Goal: Task Accomplishment & Management: Use online tool/utility

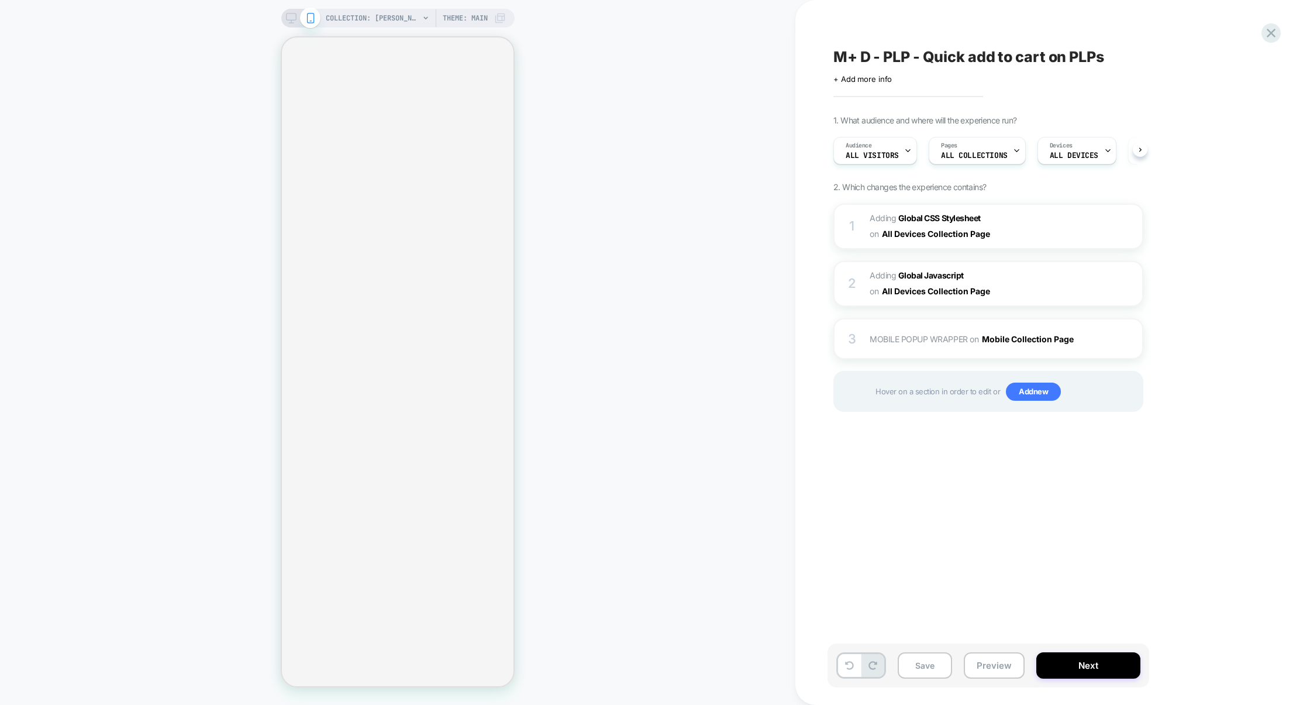
scroll to position [0, 1]
select select "**"
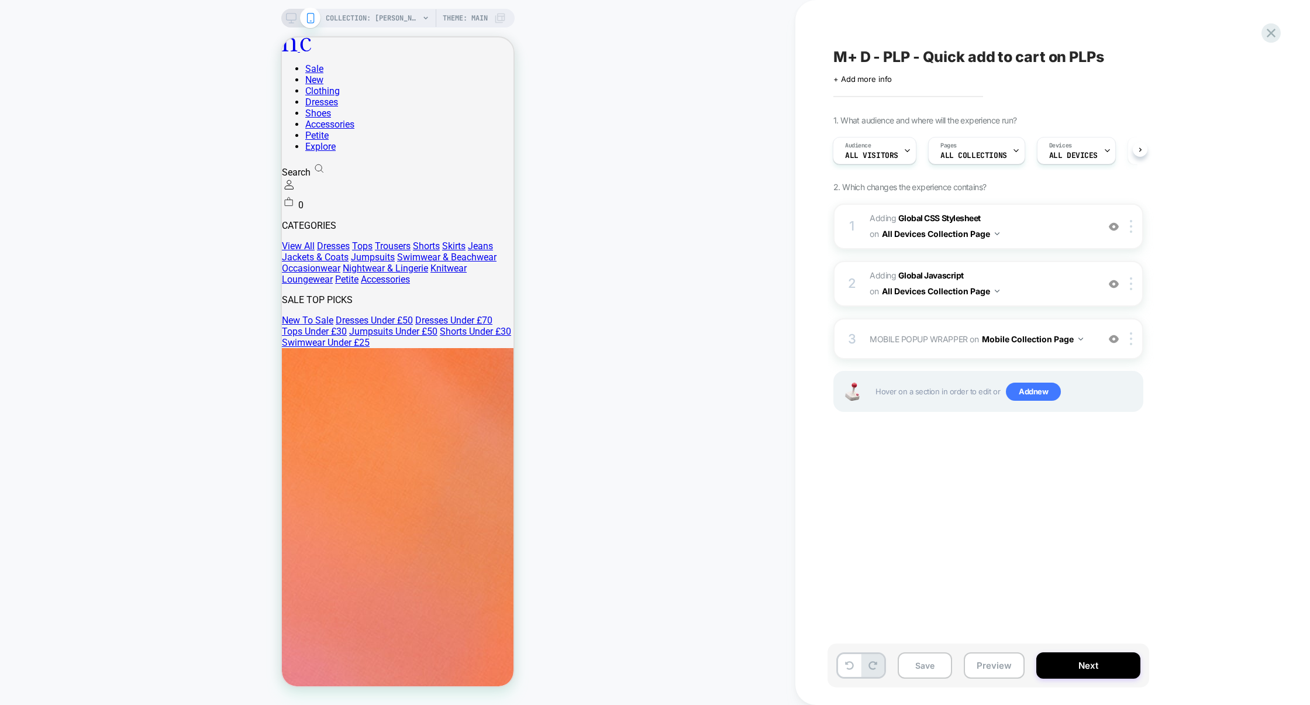
scroll to position [0, 0]
click at [1006, 663] on button "Preview" at bounding box center [994, 665] width 61 height 26
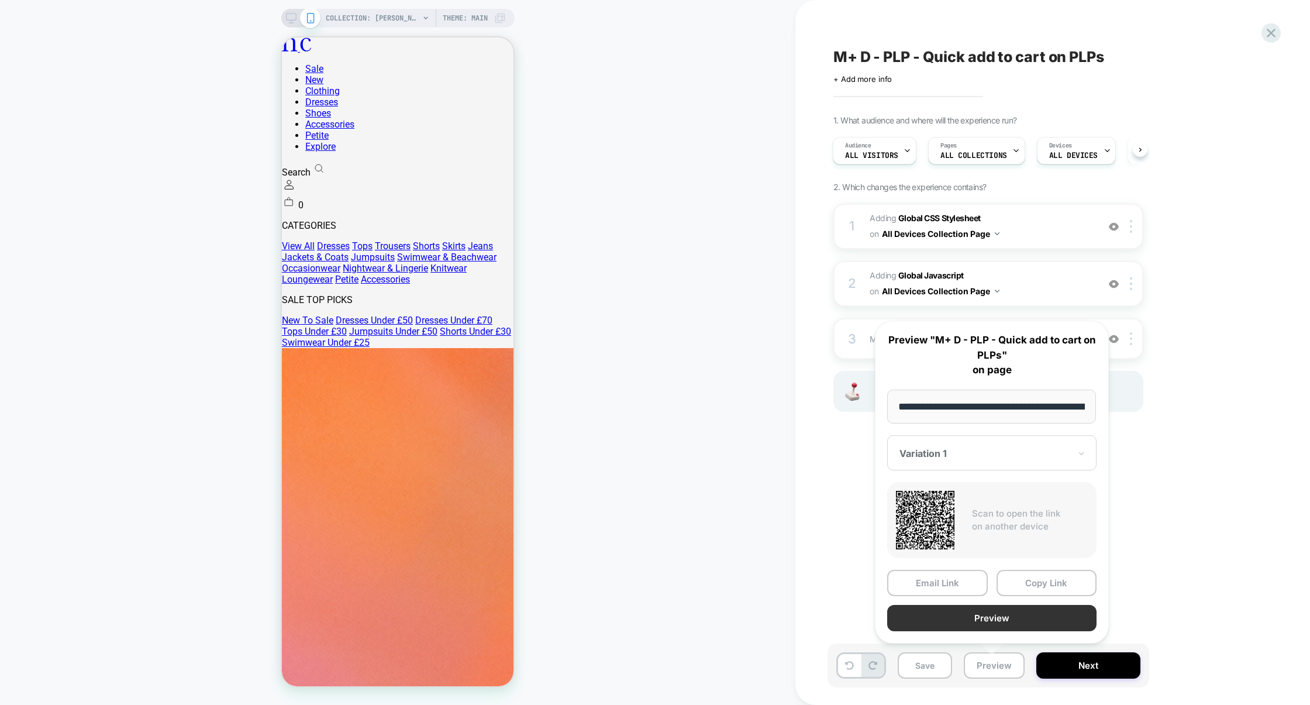
click at [991, 611] on button "Preview" at bounding box center [991, 618] width 209 height 26
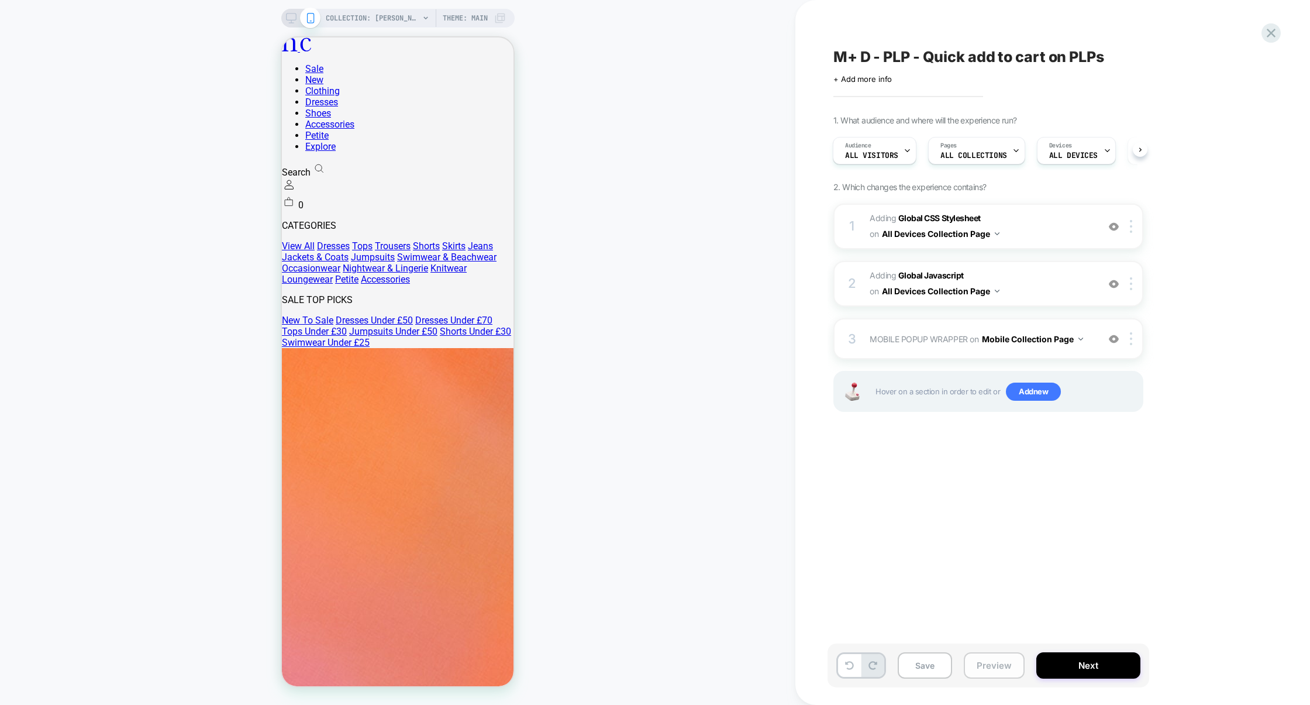
click at [994, 661] on button "Preview" at bounding box center [994, 665] width 61 height 26
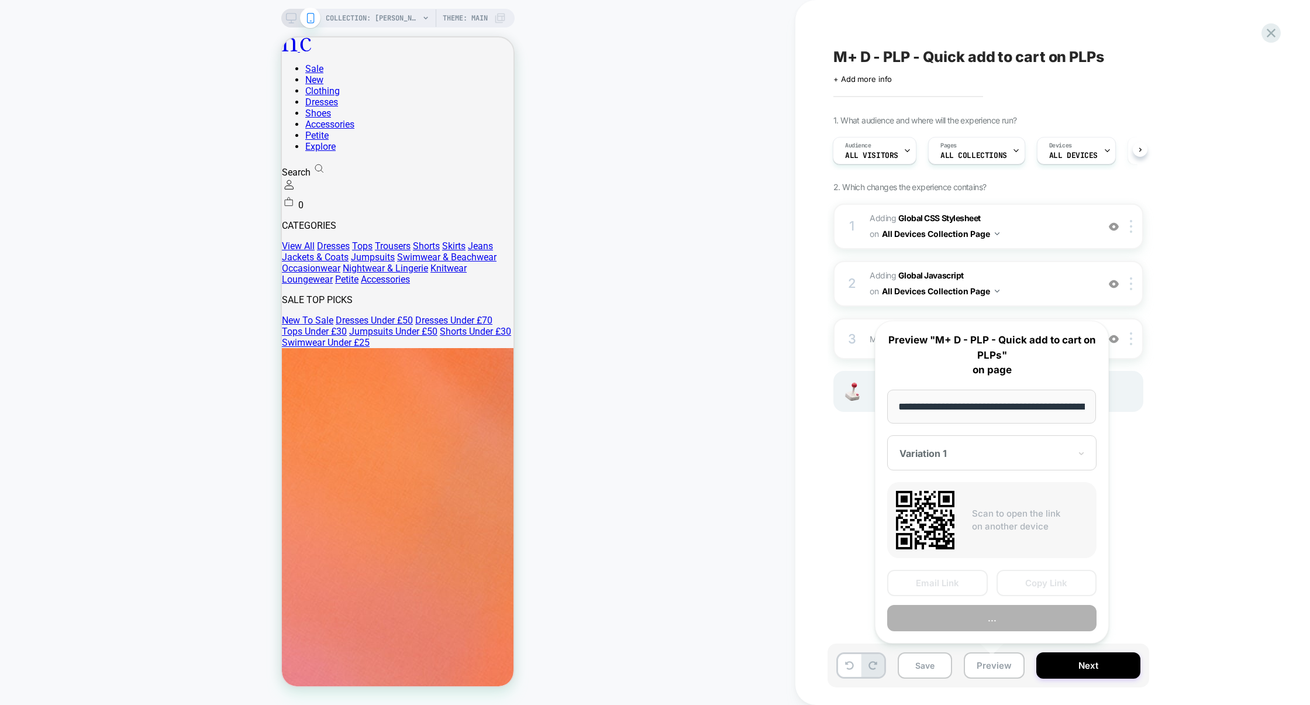
click at [1190, 555] on div "M+ D - PLP - Quick add to cart on PLPs Click to edit experience details + Add m…" at bounding box center [1047, 352] width 439 height 681
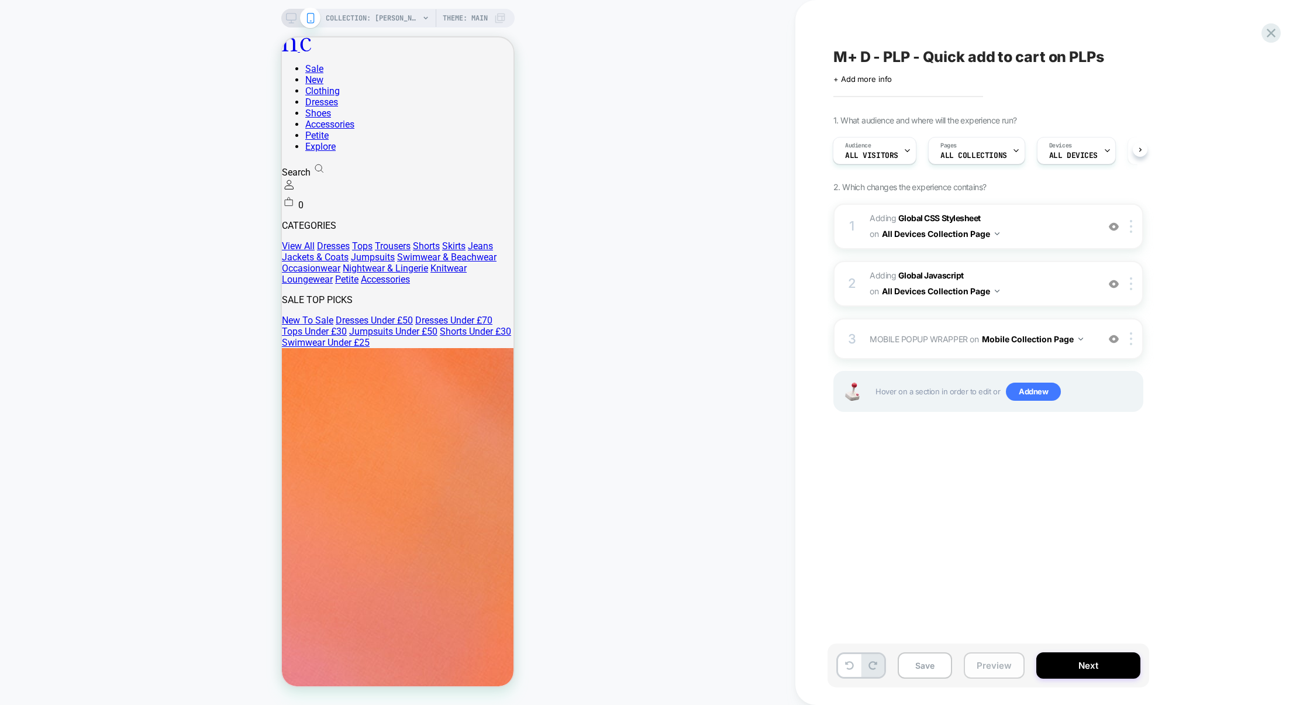
click at [1011, 670] on button "Preview" at bounding box center [994, 665] width 61 height 26
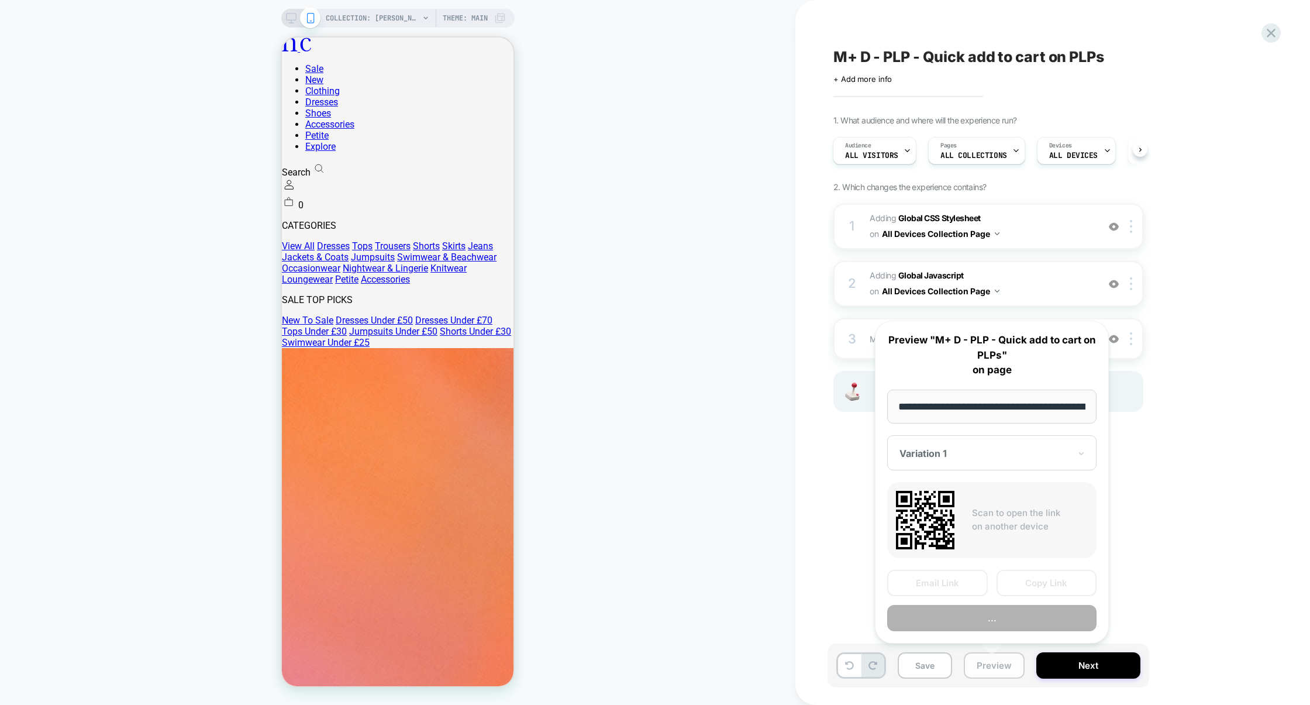
scroll to position [0, 132]
click at [992, 623] on button "Preview" at bounding box center [991, 618] width 209 height 26
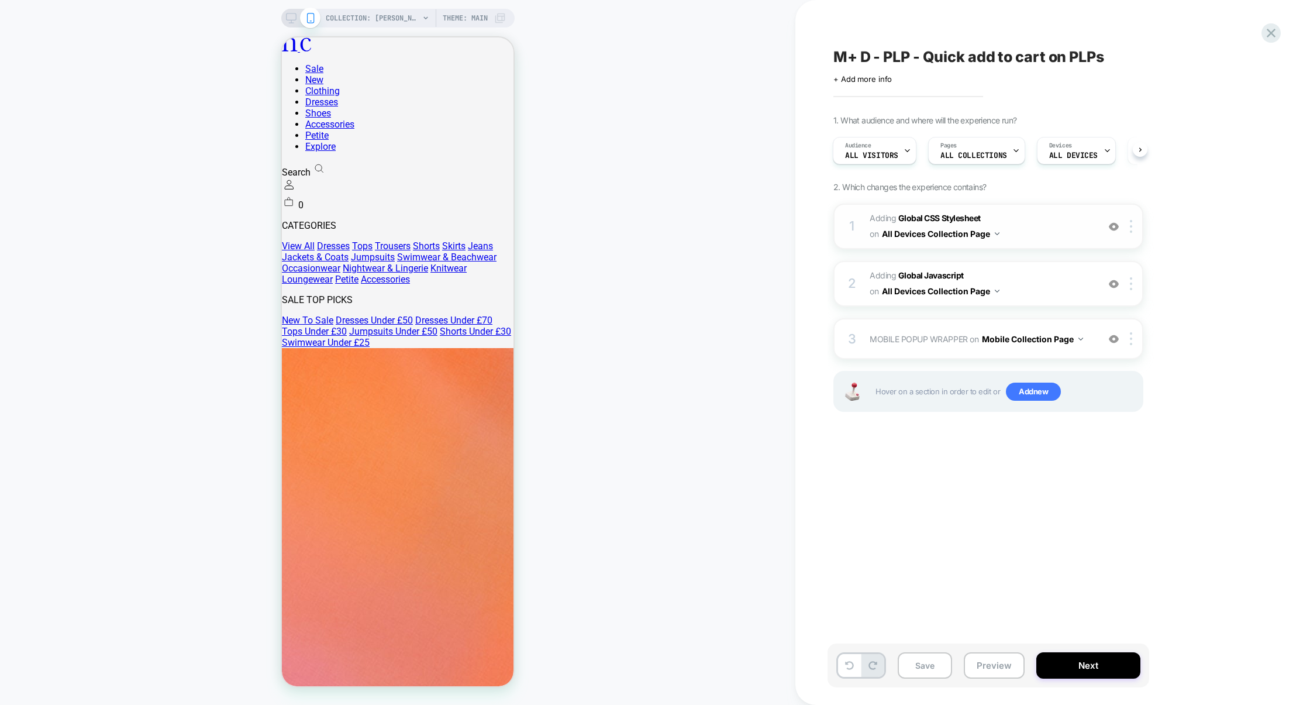
click at [1040, 233] on span "Adding Global CSS Stylesheet on All Devices Collection Page" at bounding box center [981, 227] width 223 height 32
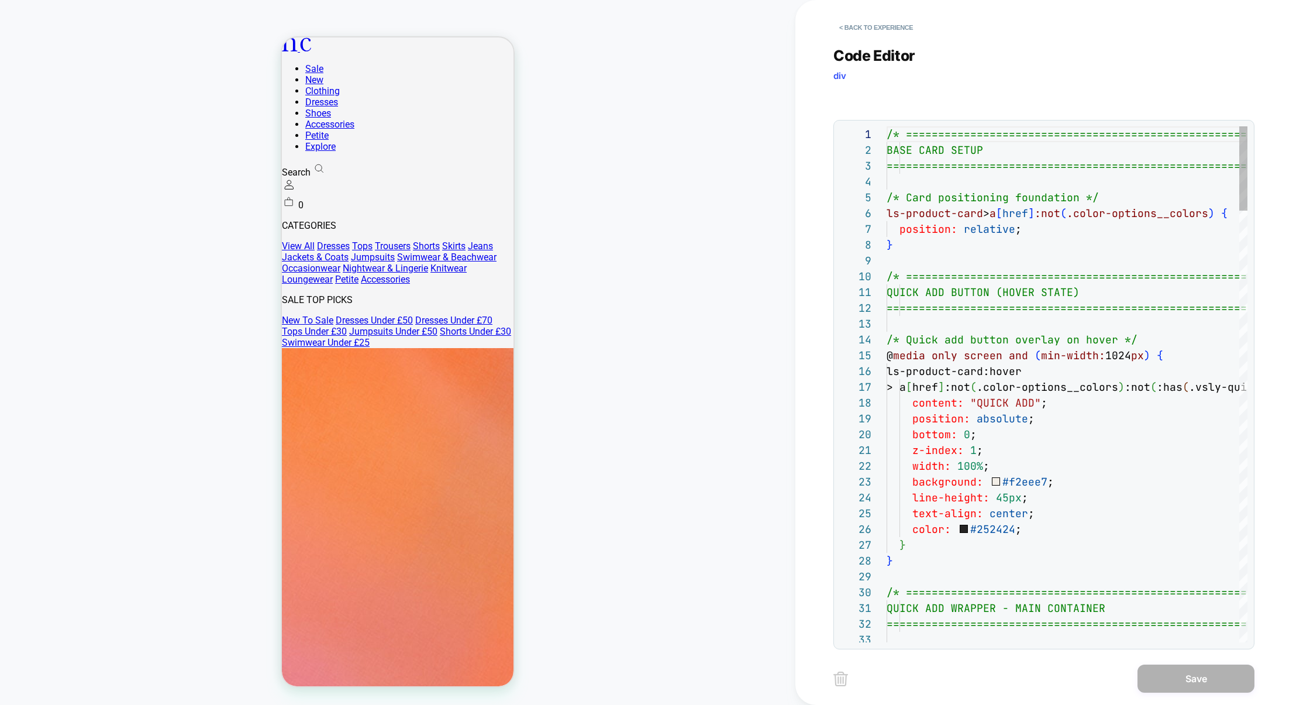
scroll to position [158, 0]
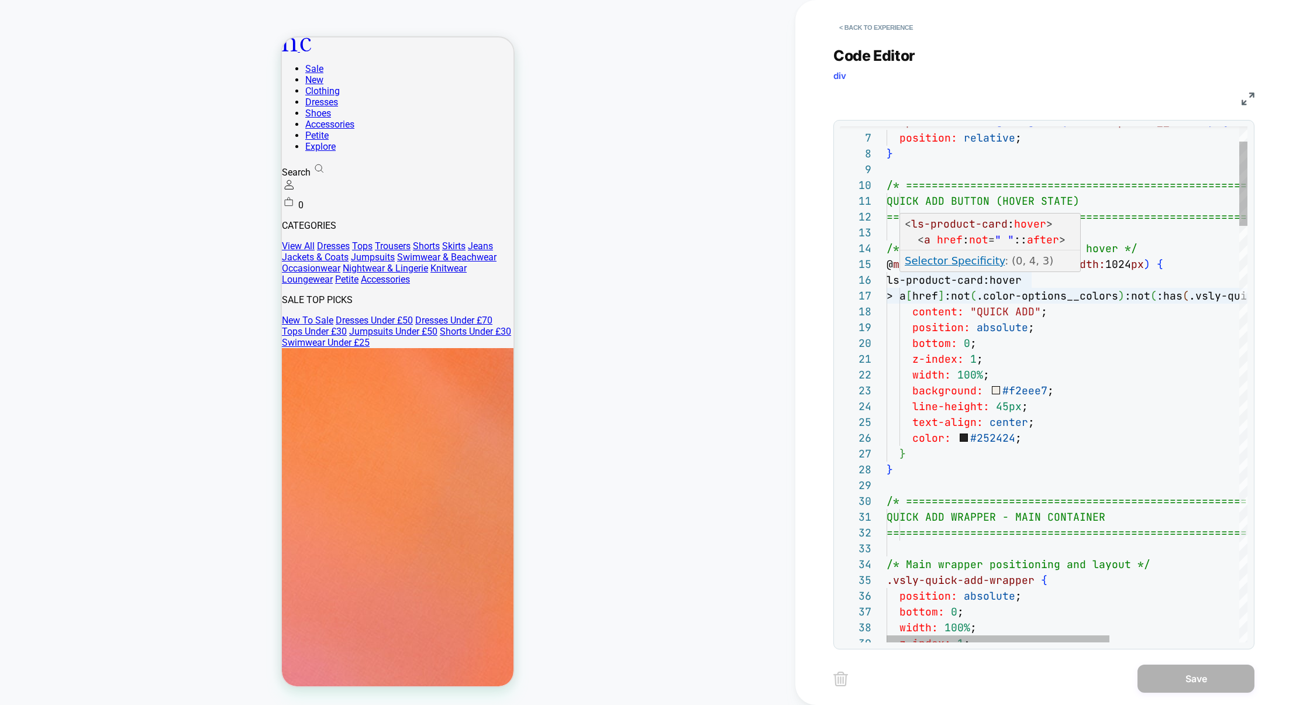
type textarea "**********"
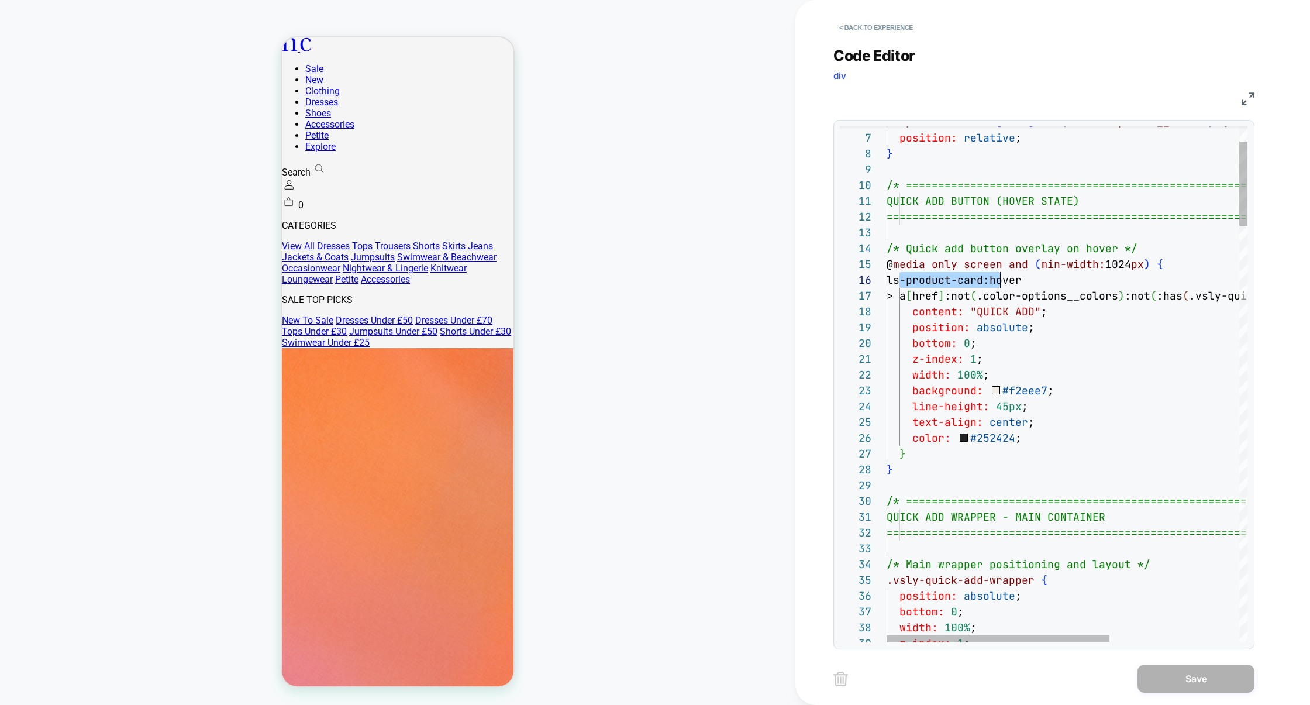
scroll to position [78, 108]
drag, startPoint x: 900, startPoint y: 282, endPoint x: 997, endPoint y: 280, distance: 97.1
click at [869, 23] on button "< Back to experience" at bounding box center [876, 27] width 85 height 19
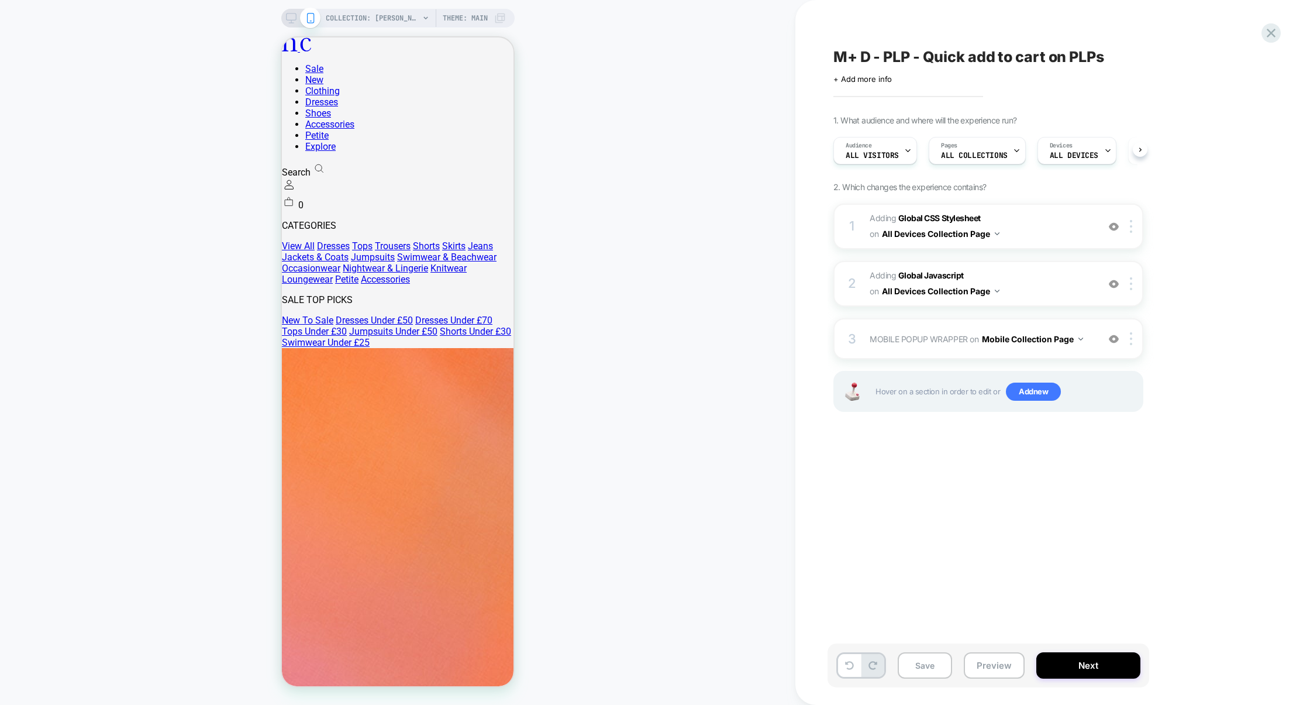
scroll to position [0, 1]
click at [994, 658] on button "Preview" at bounding box center [994, 665] width 61 height 26
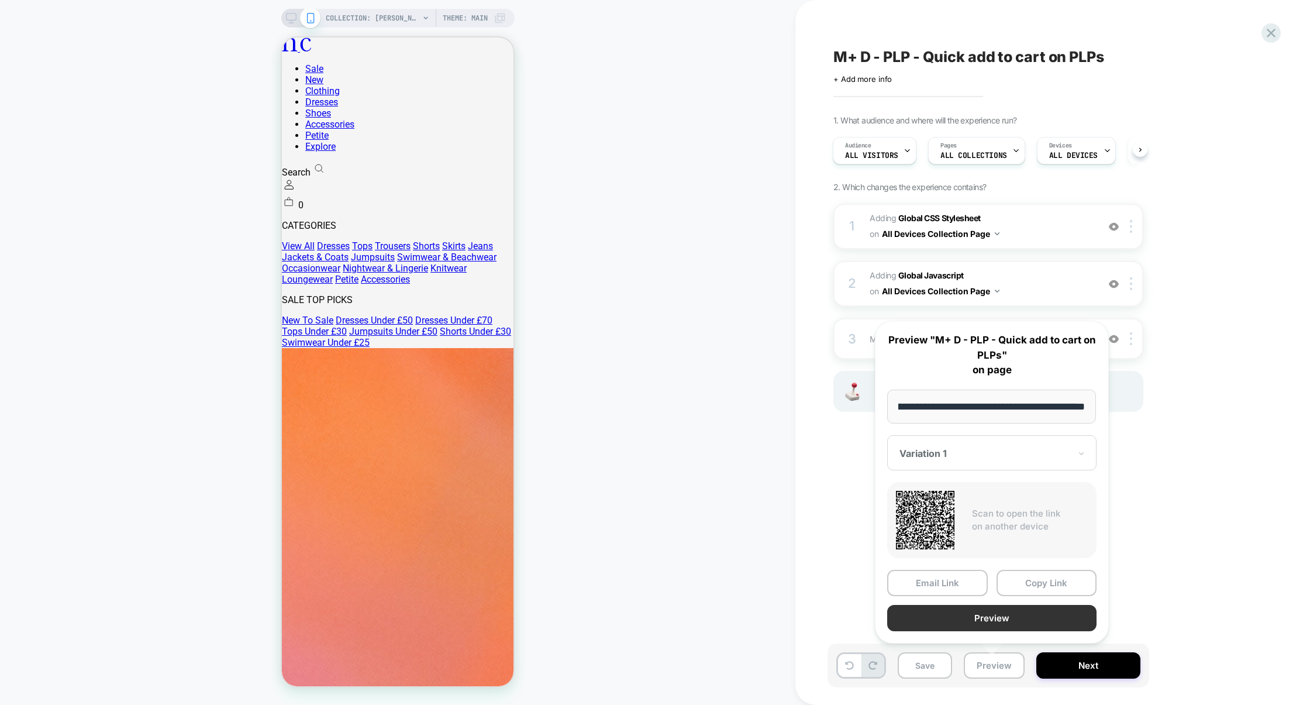
scroll to position [0, 0]
click at [979, 628] on button "Preview" at bounding box center [991, 618] width 209 height 26
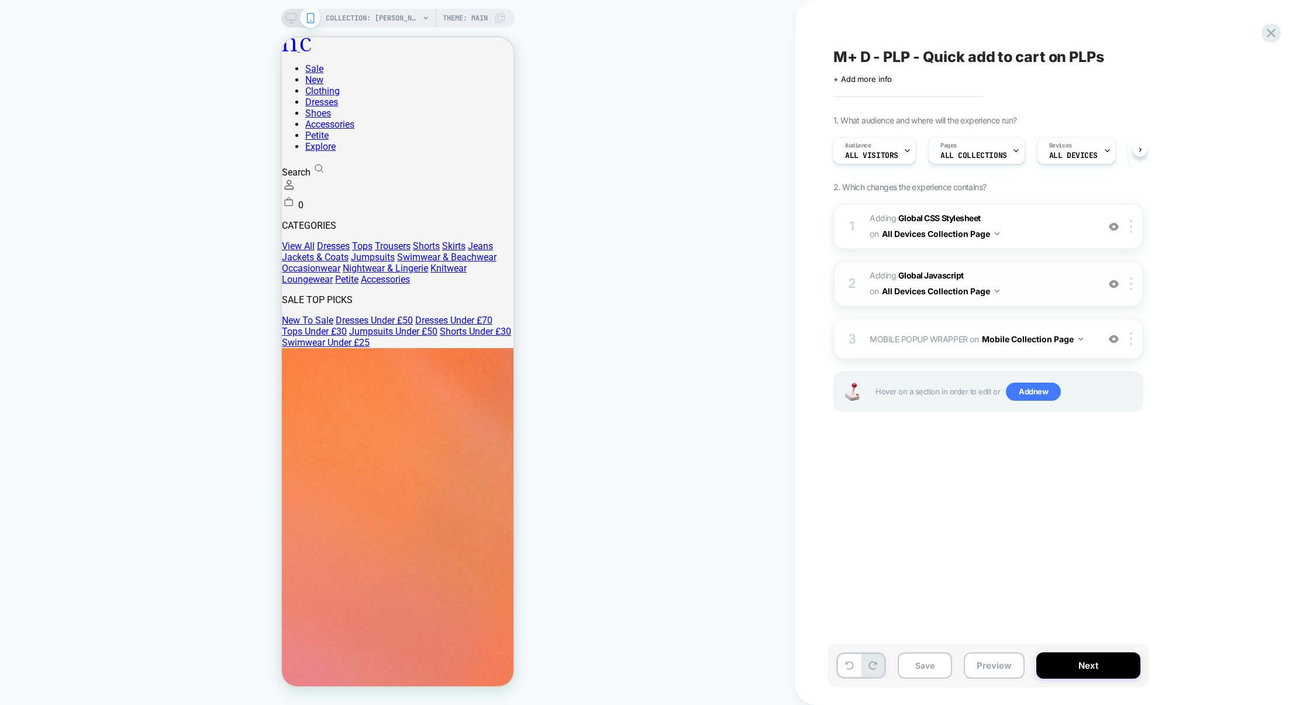
click at [1042, 276] on span "Adding Global Javascript on All Devices Collection Page" at bounding box center [981, 284] width 223 height 32
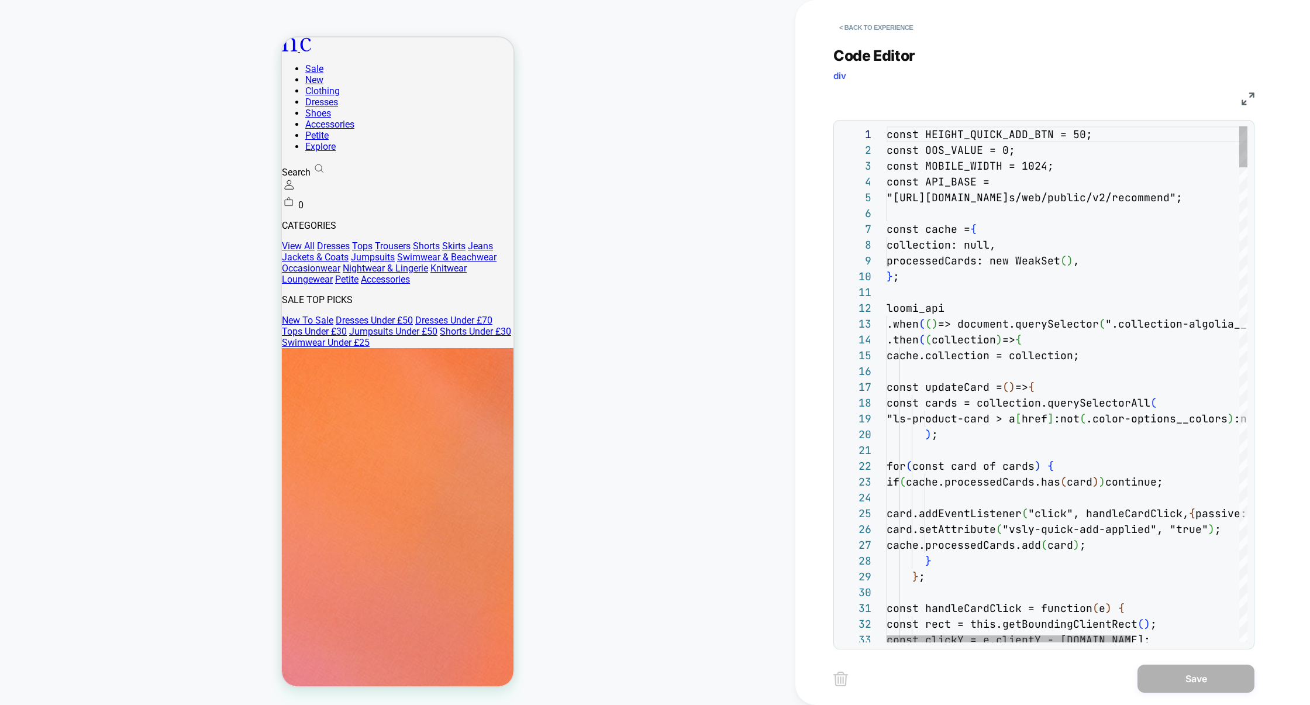
scroll to position [158, 0]
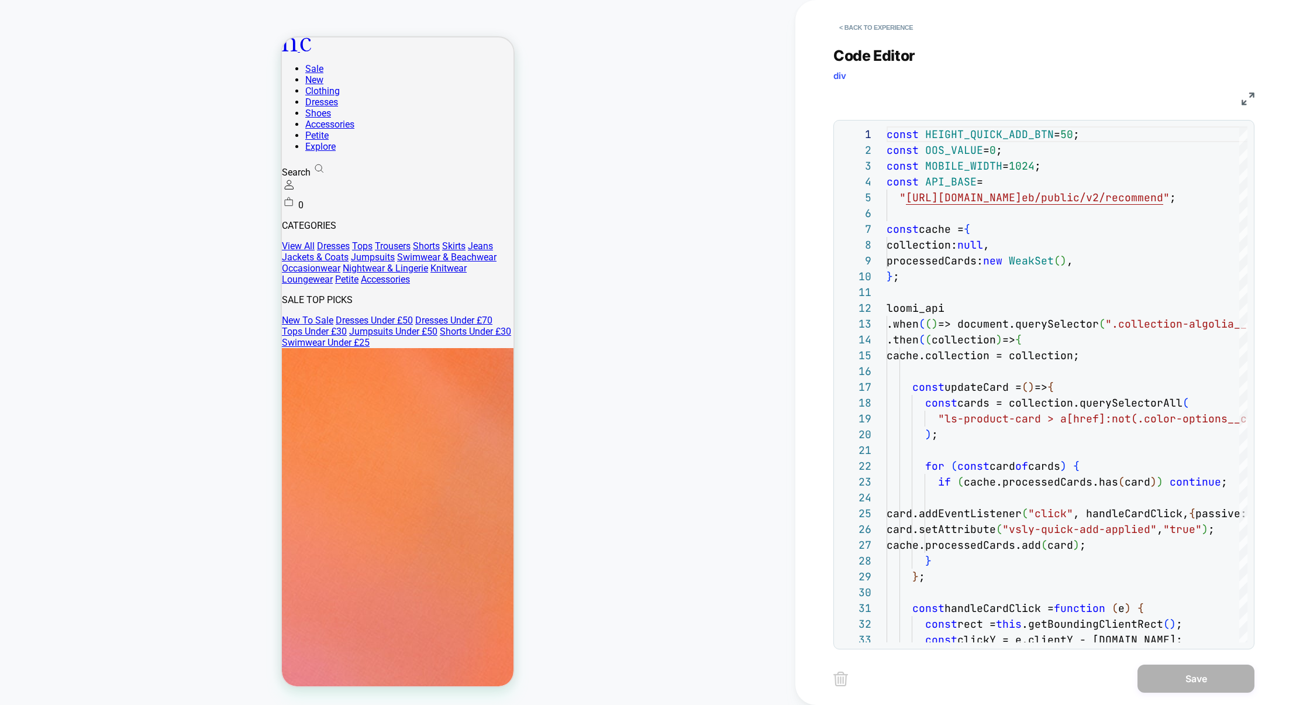
click at [1248, 95] on img at bounding box center [1248, 98] width 13 height 13
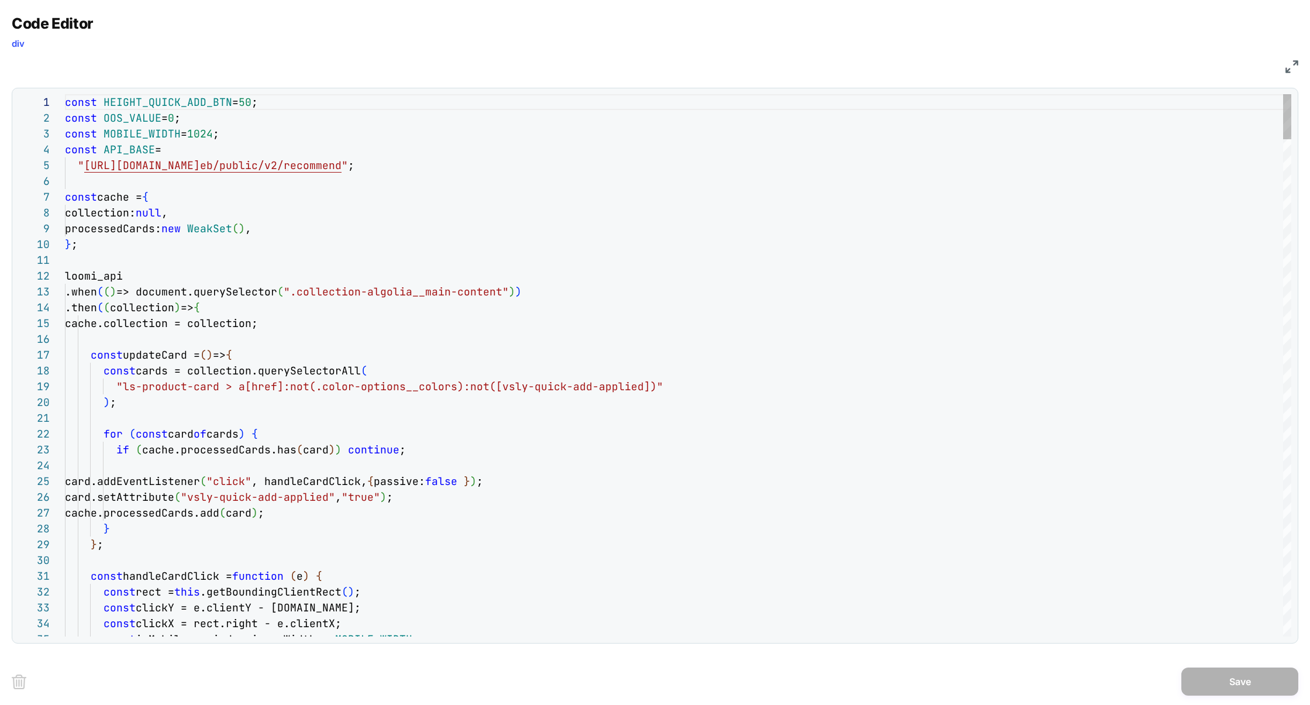
drag, startPoint x: 216, startPoint y: 388, endPoint x: 123, endPoint y: 388, distance: 93.0
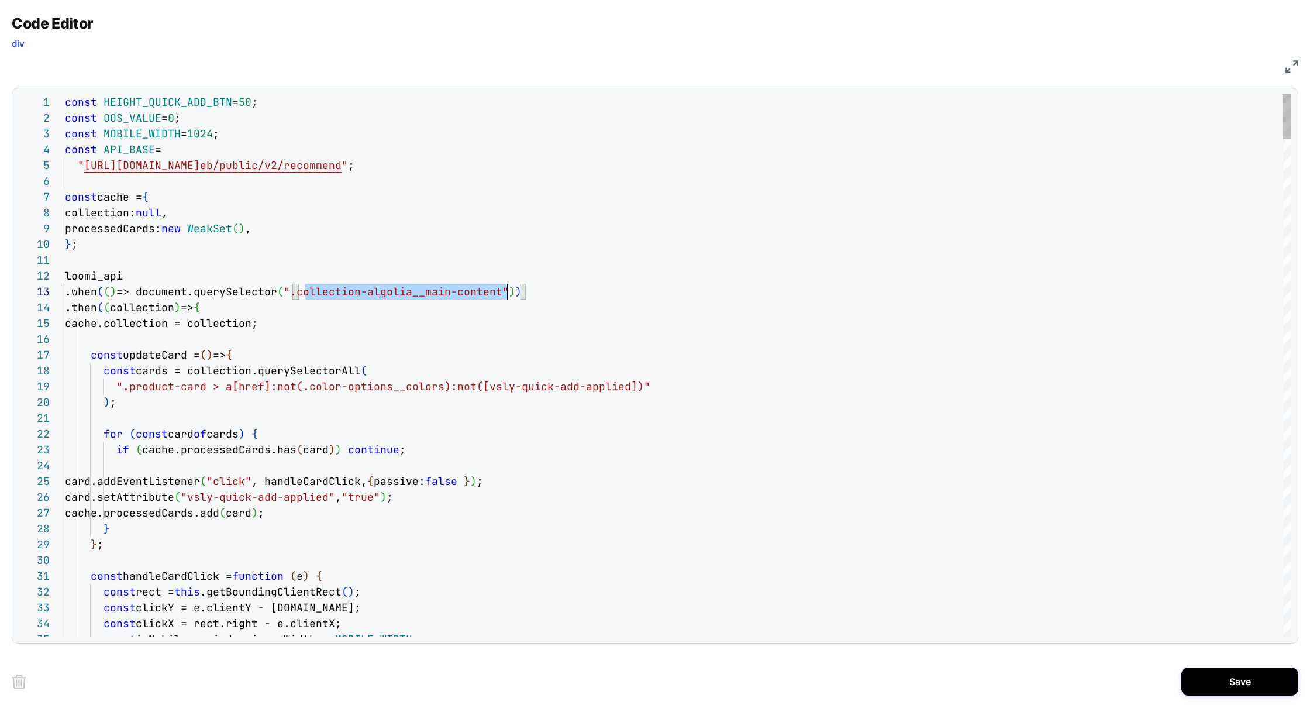
scroll to position [32, 448]
drag, startPoint x: 307, startPoint y: 294, endPoint x: 512, endPoint y: 295, distance: 205.9
type textarea "**********"
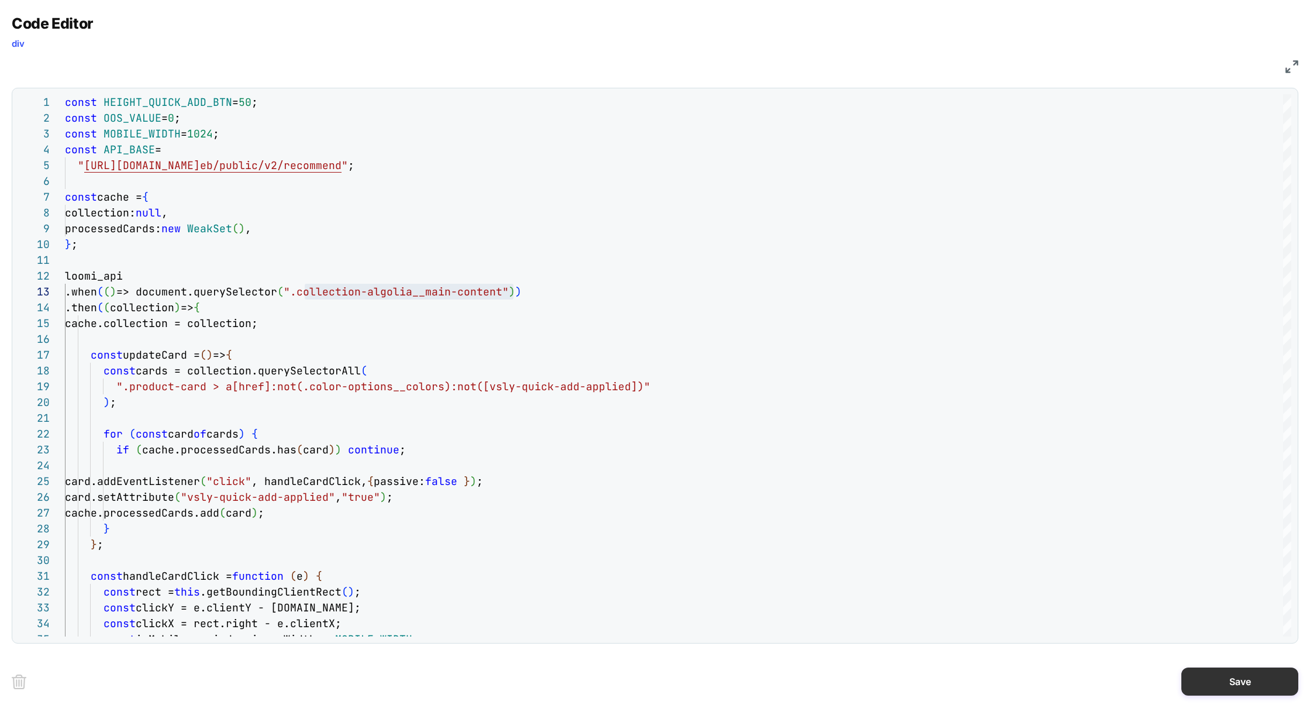
click at [1224, 683] on button "Save" at bounding box center [1240, 681] width 117 height 28
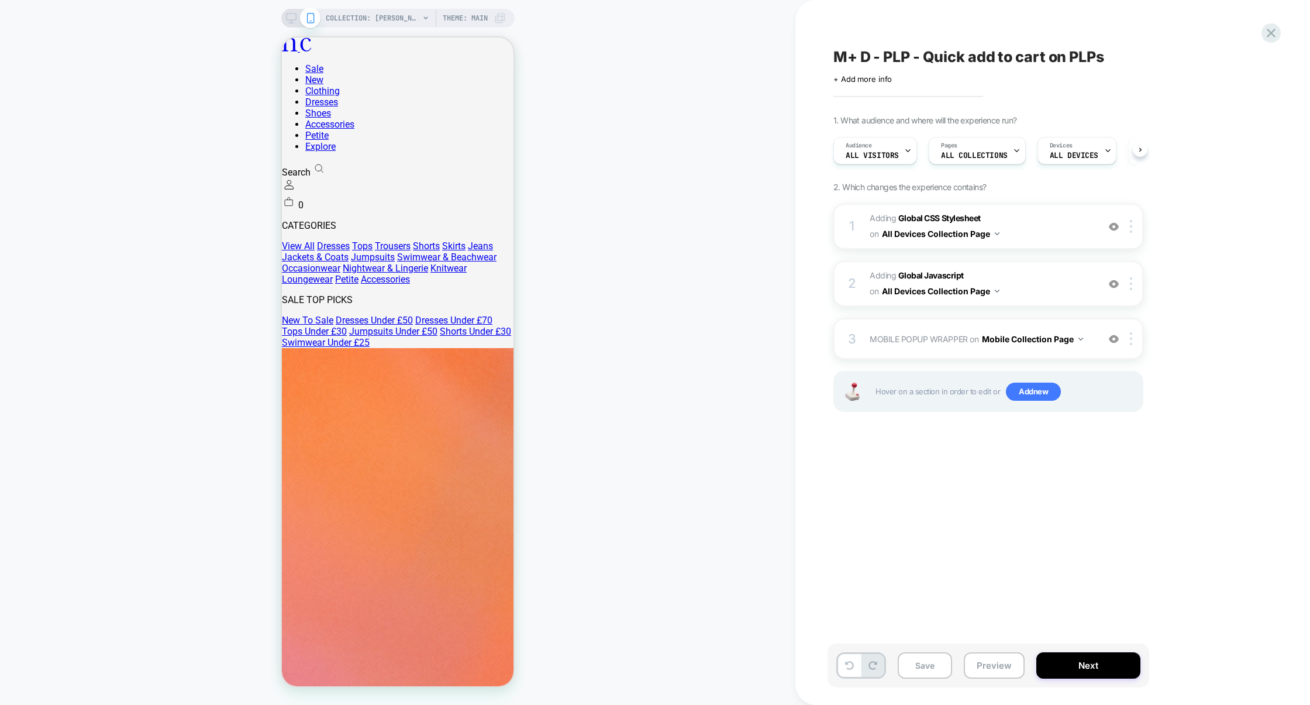
scroll to position [0, 1]
click at [1047, 214] on span "Adding Global CSS Stylesheet on All Devices Collection Page" at bounding box center [981, 227] width 223 height 32
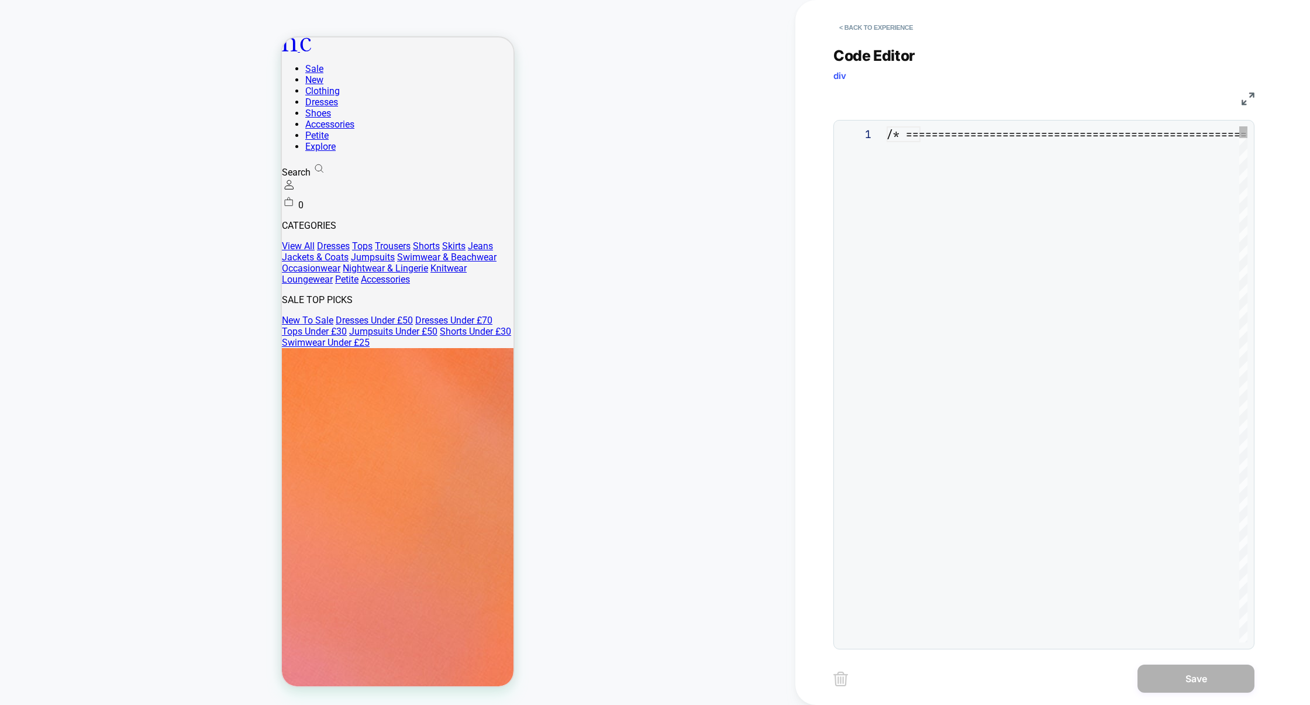
scroll to position [158, 0]
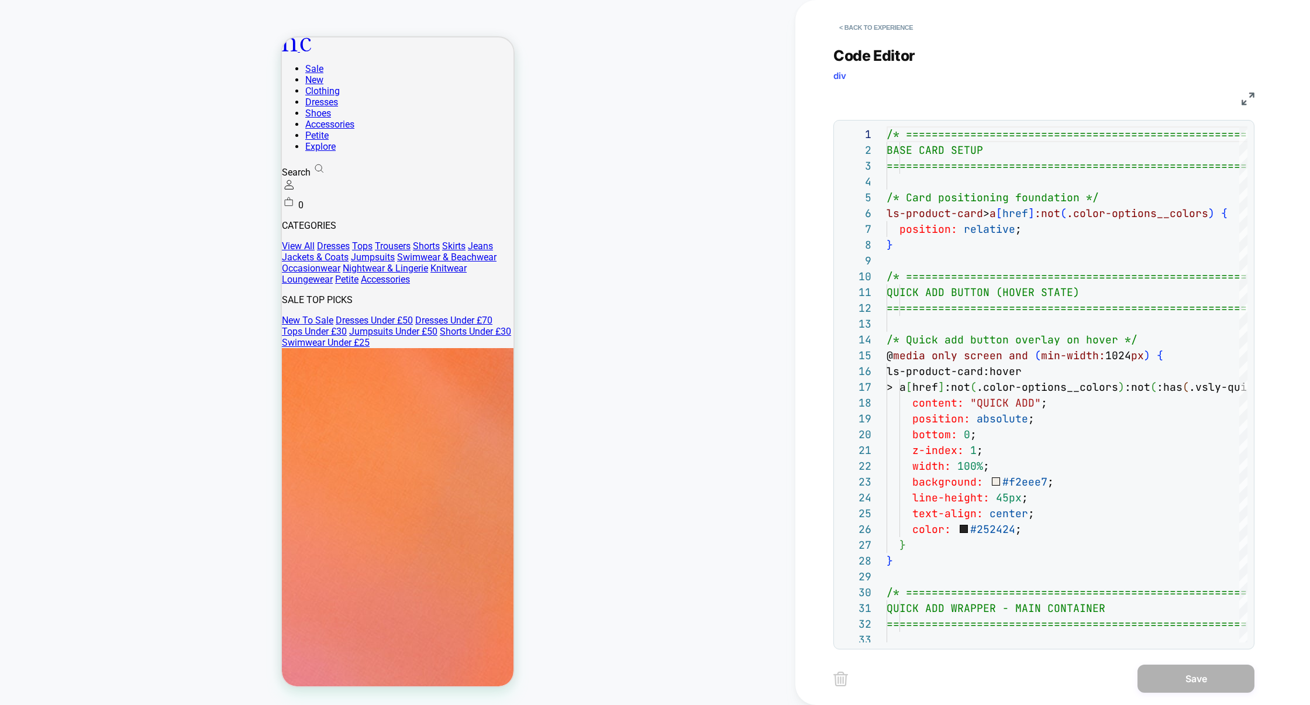
click at [1242, 101] on img at bounding box center [1248, 98] width 13 height 13
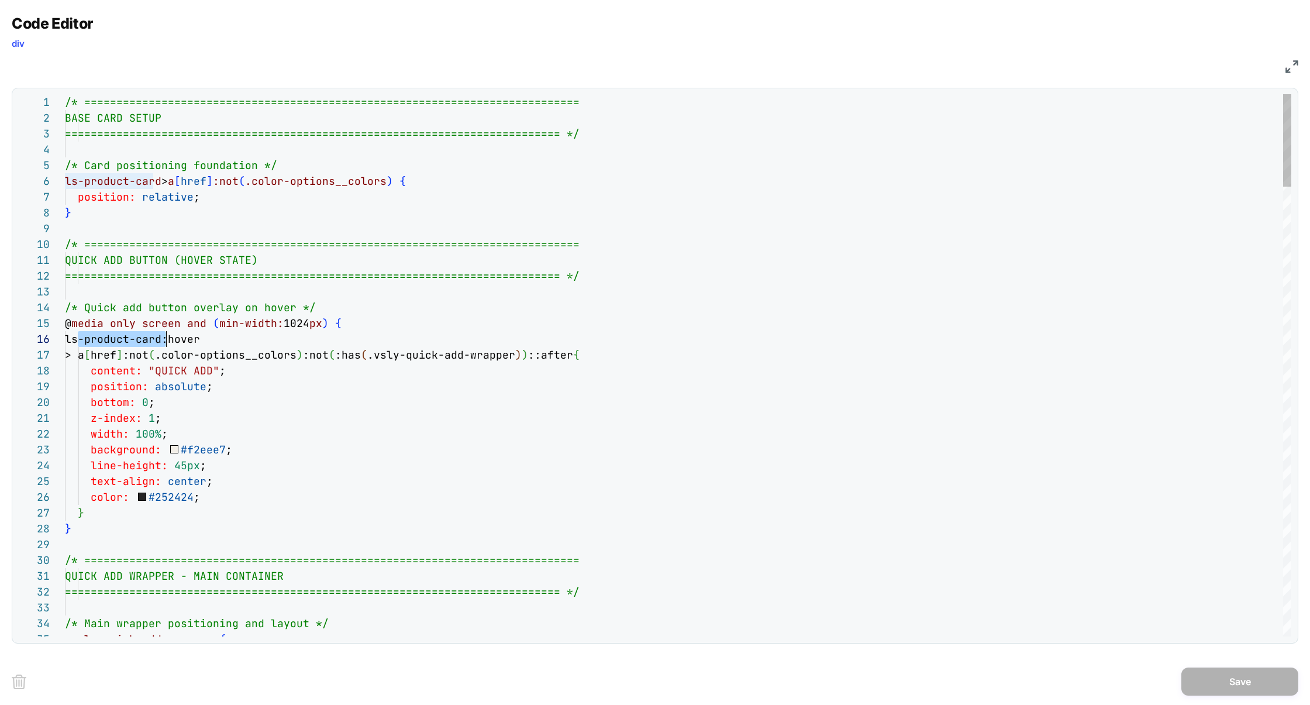
scroll to position [78, 108]
drag, startPoint x: 78, startPoint y: 341, endPoint x: 170, endPoint y: 342, distance: 91.8
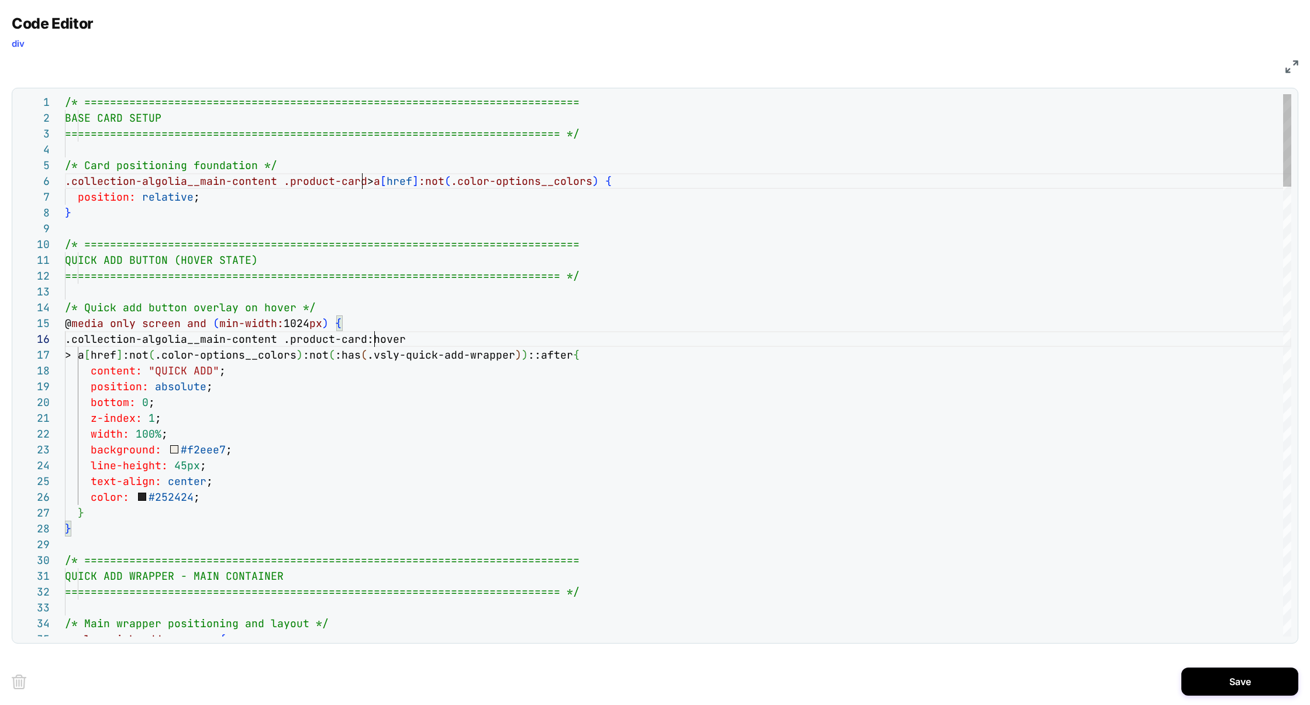
scroll to position [78, 309]
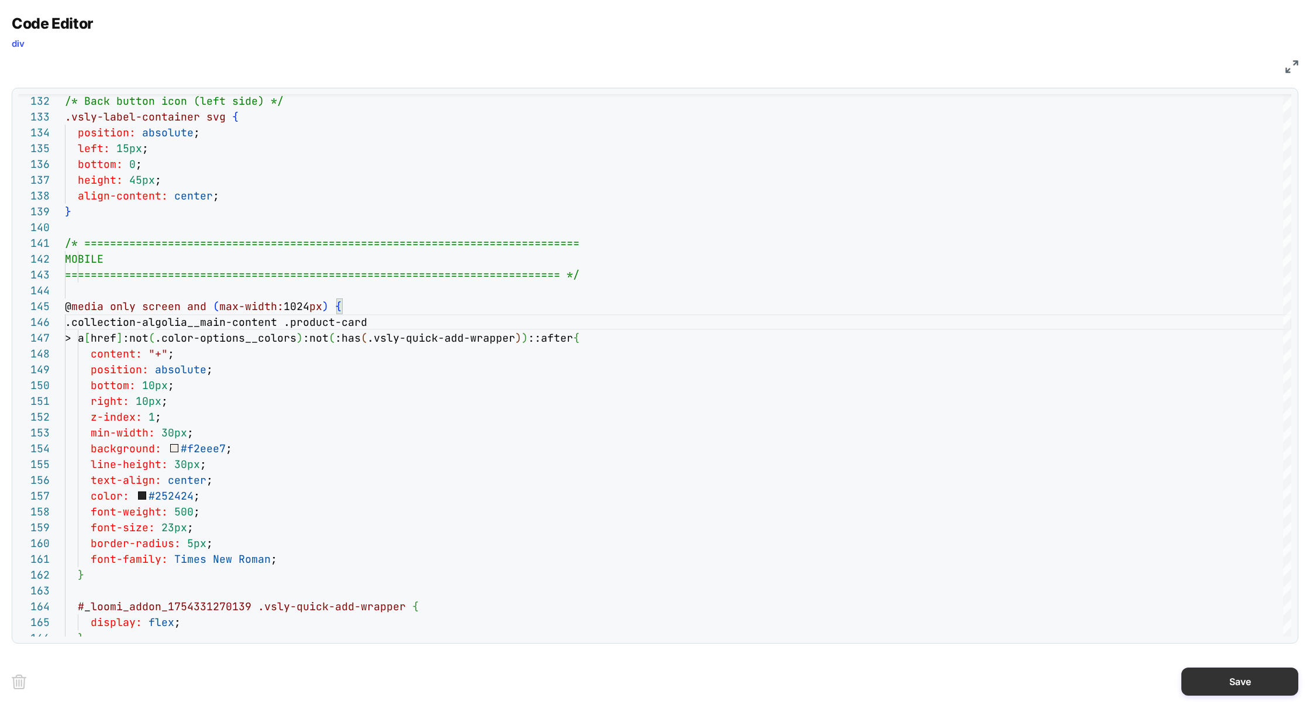
type textarea "**********"
click at [1233, 669] on button "Save" at bounding box center [1240, 681] width 117 height 28
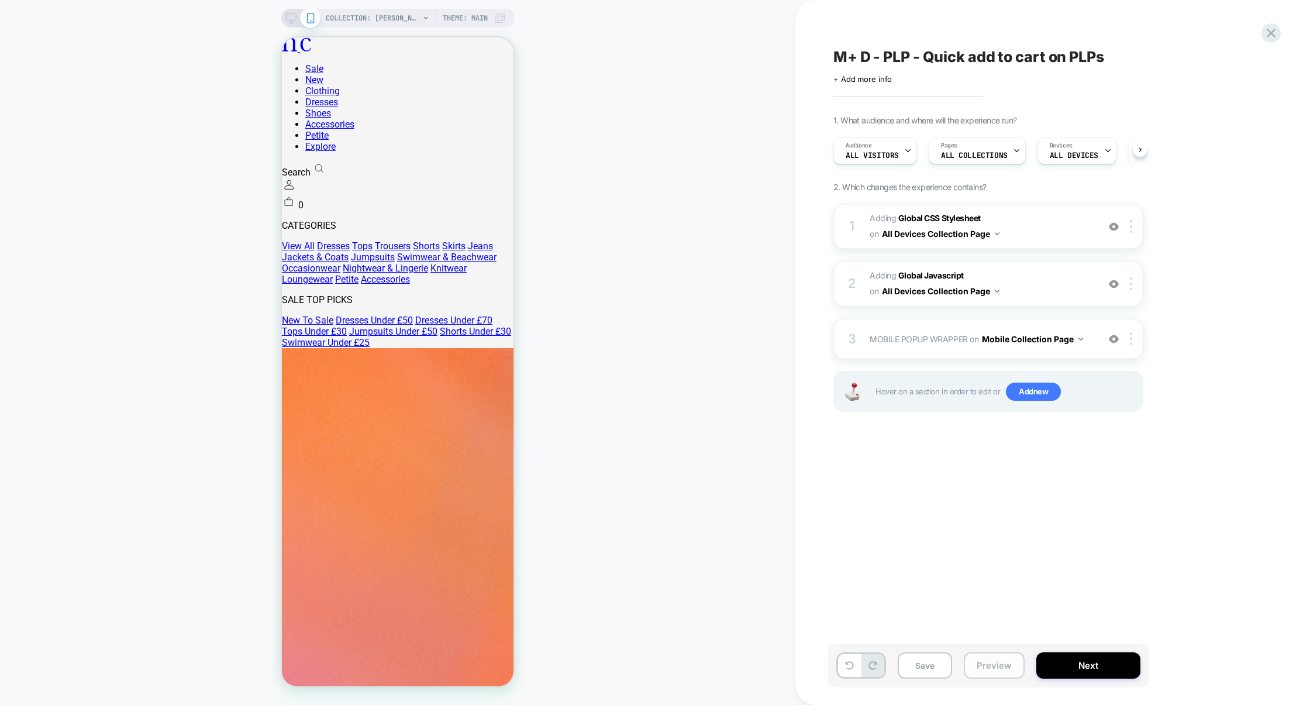
scroll to position [0, 1]
click at [986, 667] on button "Preview" at bounding box center [994, 665] width 61 height 26
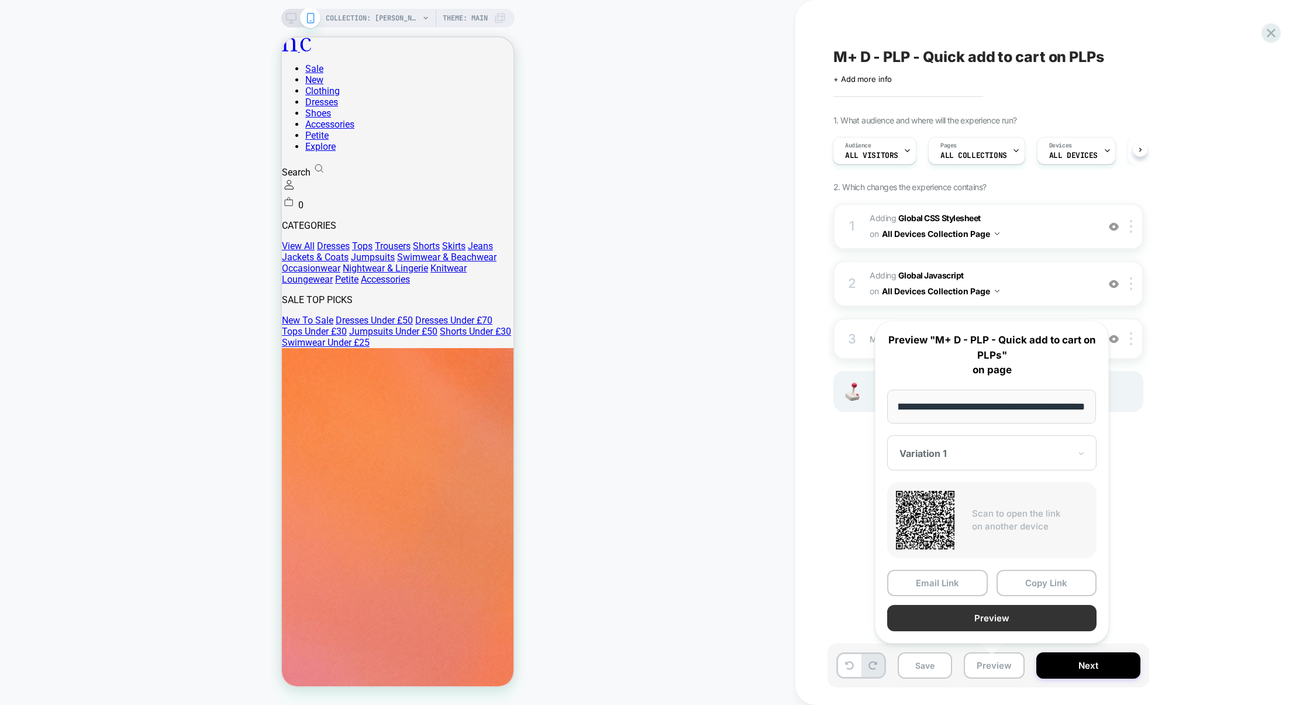
scroll to position [0, 0]
click at [999, 621] on button "Preview" at bounding box center [991, 618] width 209 height 26
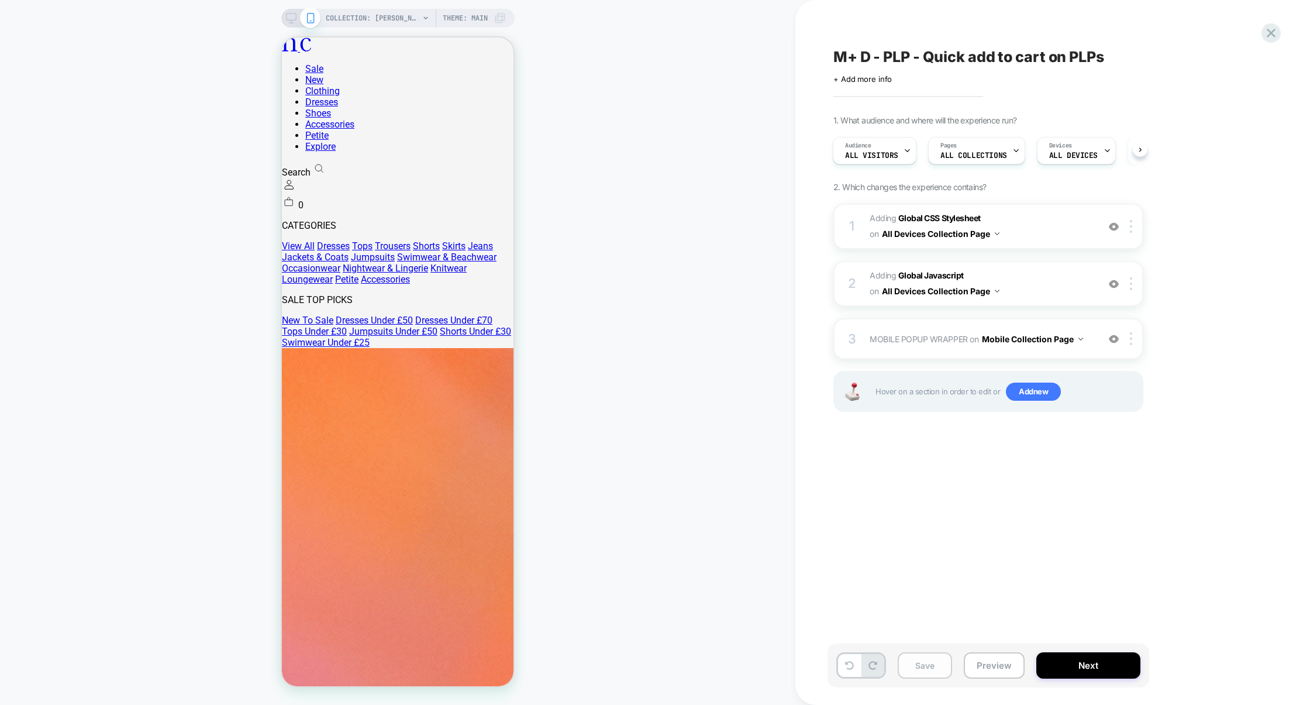
click at [941, 659] on button "Save" at bounding box center [925, 665] width 54 height 26
click at [989, 663] on button "Preview" at bounding box center [994, 665] width 61 height 26
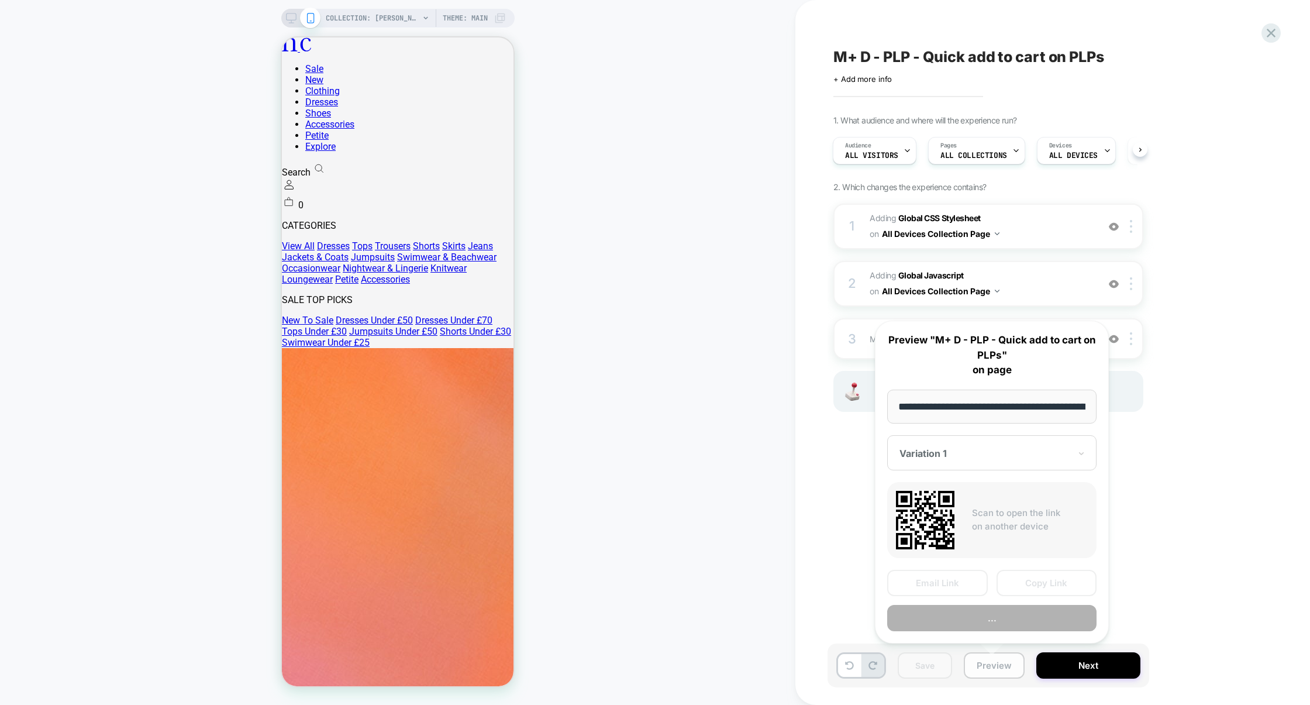
scroll to position [0, 132]
click at [1034, 580] on button "Copy Link" at bounding box center [1047, 583] width 101 height 26
